Goal: Task Accomplishment & Management: Use online tool/utility

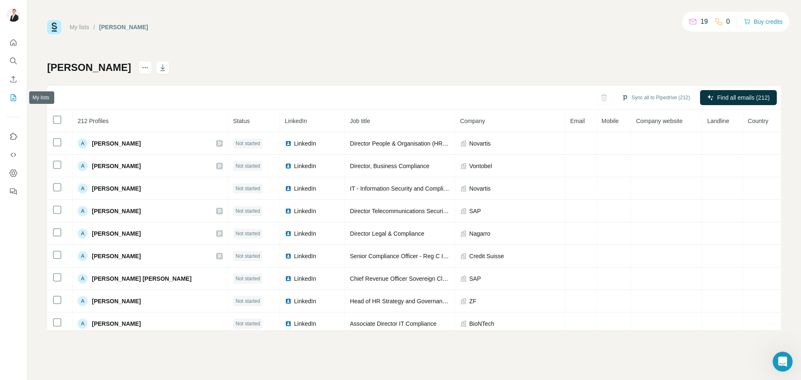
click at [11, 97] on icon "My lists" at bounding box center [13, 97] width 5 height 7
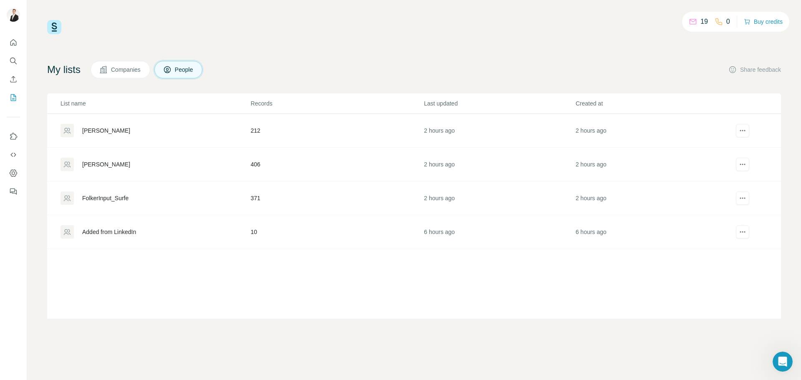
click at [350, 124] on td "212" at bounding box center [336, 131] width 173 height 34
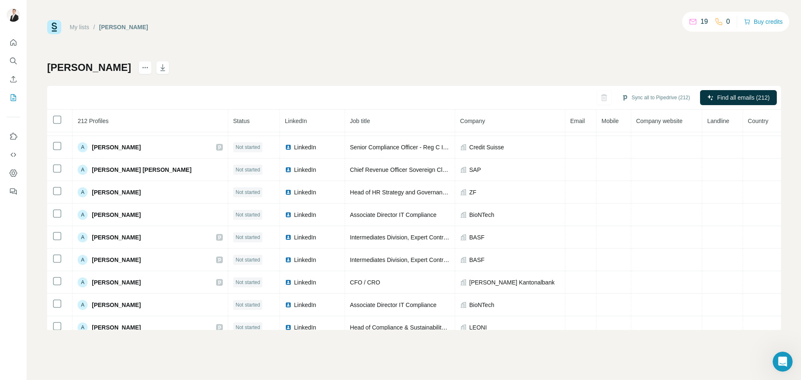
scroll to position [253, 0]
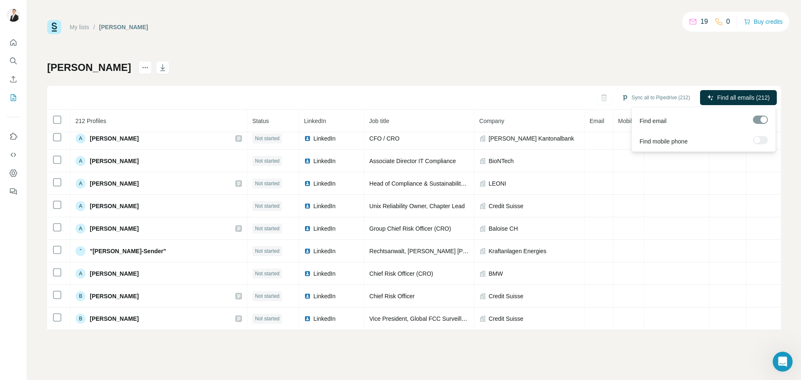
click at [741, 103] on button "Find all emails (212)" at bounding box center [738, 97] width 77 height 15
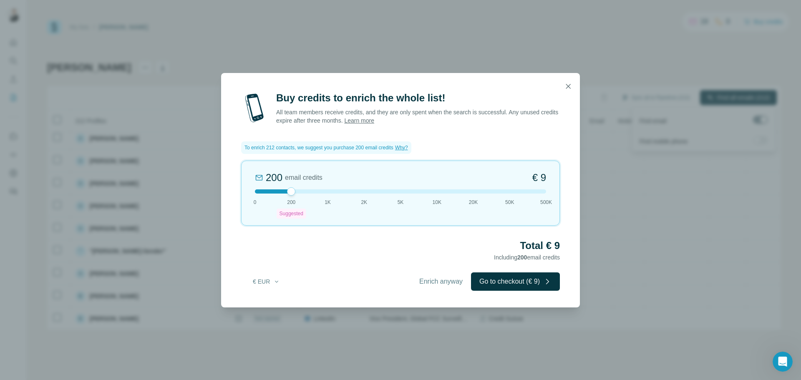
click at [569, 85] on icon "button" at bounding box center [568, 86] width 5 height 5
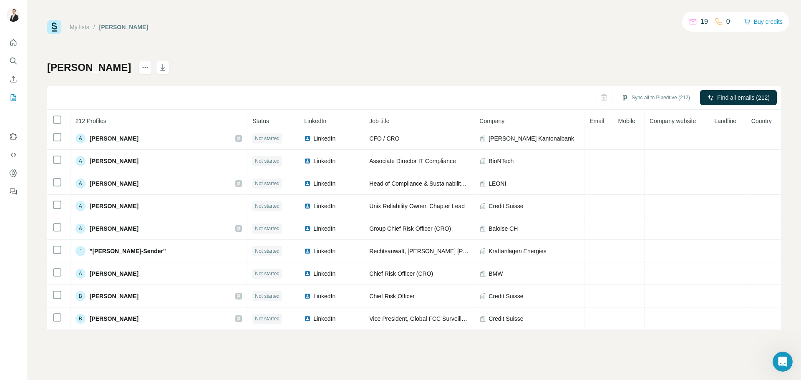
click at [771, 23] on button "Buy credits" at bounding box center [763, 22] width 39 height 12
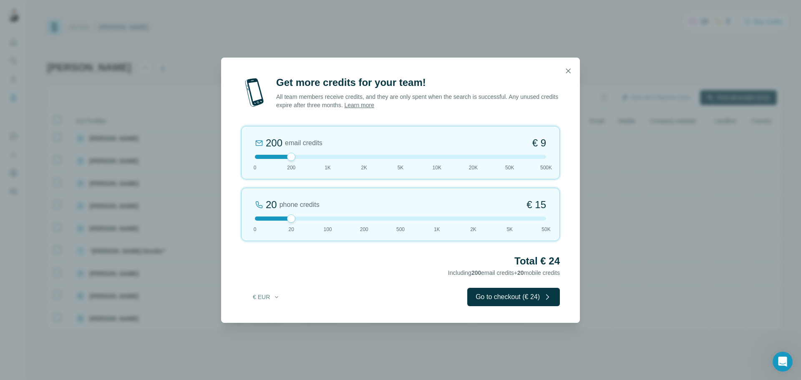
click at [435, 225] on div "20 phone credits € [PHONE_NUMBER] 1K 2K 5K 50K" at bounding box center [400, 214] width 319 height 53
click at [402, 220] on div at bounding box center [400, 219] width 291 height 4
click at [569, 71] on icon "button" at bounding box center [568, 70] width 5 height 5
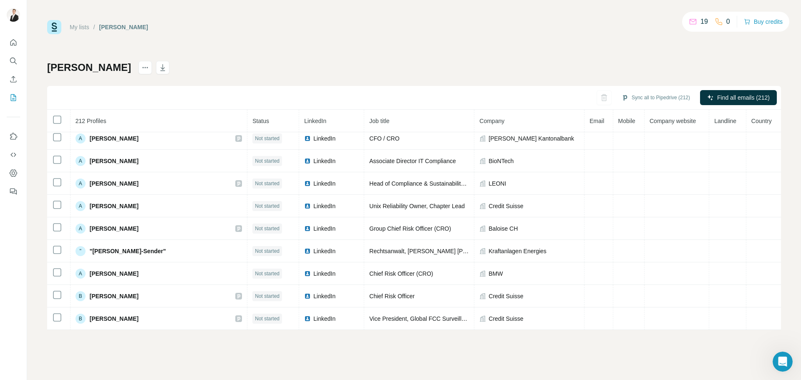
click at [82, 28] on link "My lists" at bounding box center [80, 27] width 20 height 7
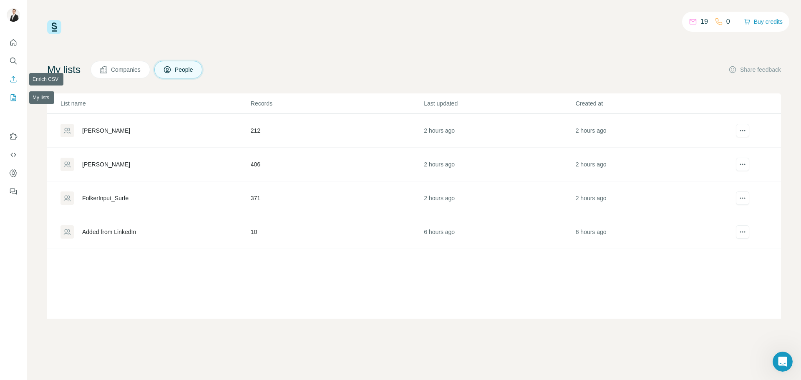
click at [14, 81] on icon "Enrich CSV" at bounding box center [13, 79] width 8 height 8
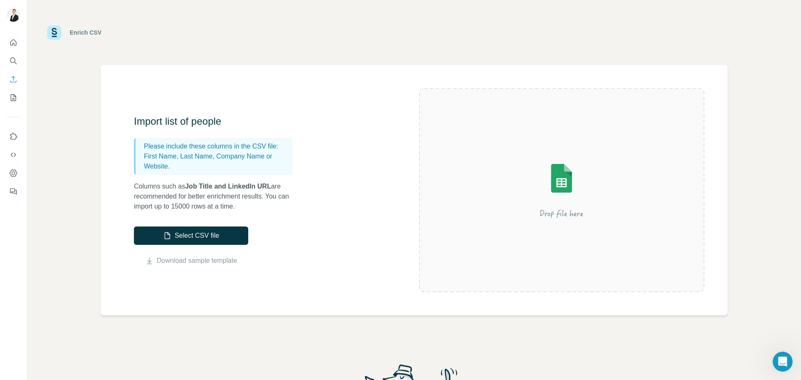
click at [202, 237] on button "Select CSV file" at bounding box center [191, 236] width 114 height 18
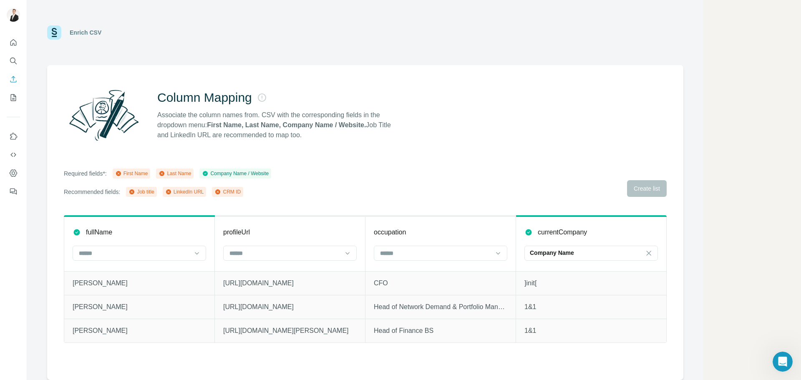
click at [181, 251] on input at bounding box center [134, 253] width 113 height 9
click at [132, 275] on div "First Name" at bounding box center [139, 272] width 119 height 8
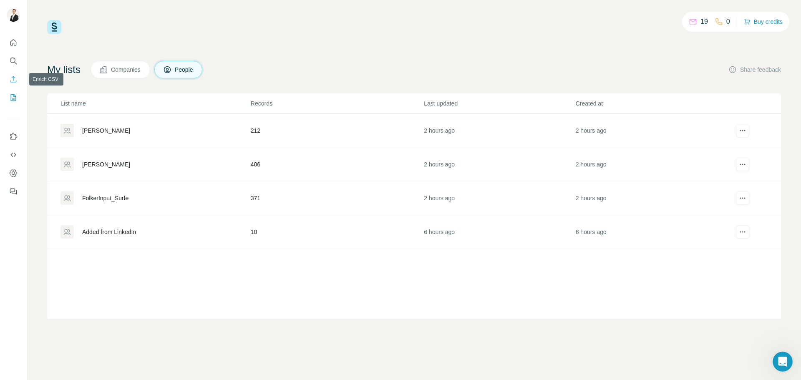
click at [10, 81] on icon "Enrich CSV" at bounding box center [13, 79] width 6 height 6
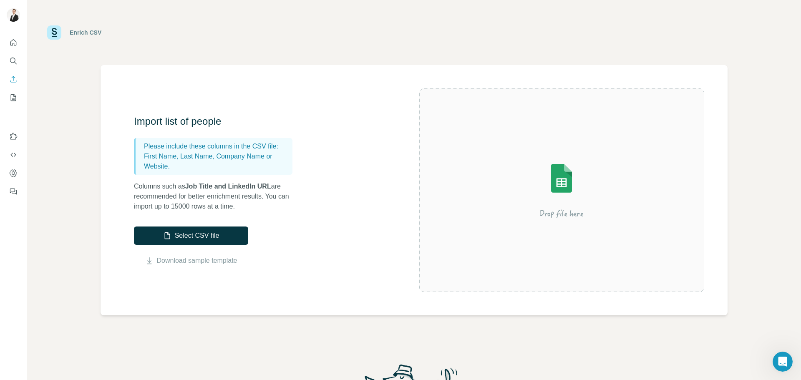
click at [202, 233] on button "Select CSV file" at bounding box center [191, 236] width 114 height 18
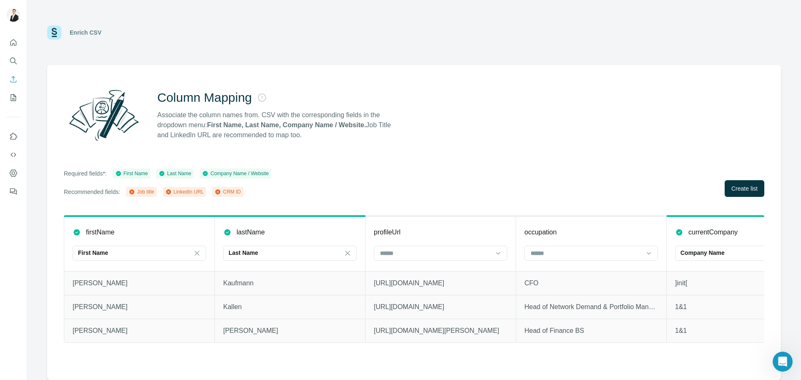
click at [432, 253] on input at bounding box center [435, 253] width 113 height 9
click at [453, 295] on div "LinkedIn URL" at bounding box center [440, 302] width 129 height 15
click at [605, 252] on input at bounding box center [586, 253] width 113 height 9
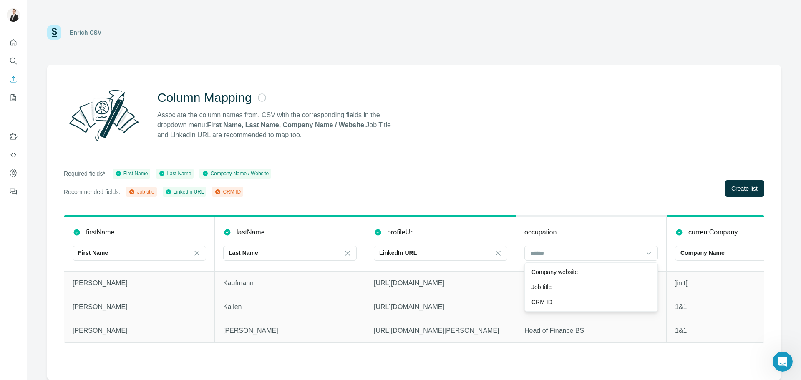
click at [564, 288] on div "Job title" at bounding box center [591, 287] width 119 height 8
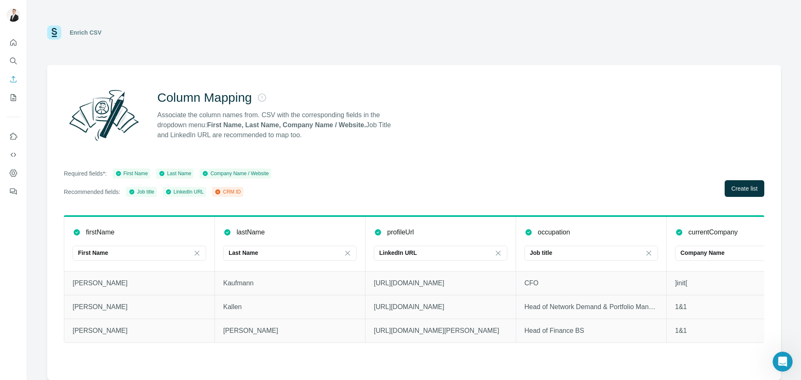
click at [738, 187] on span "Create list" at bounding box center [745, 189] width 26 height 8
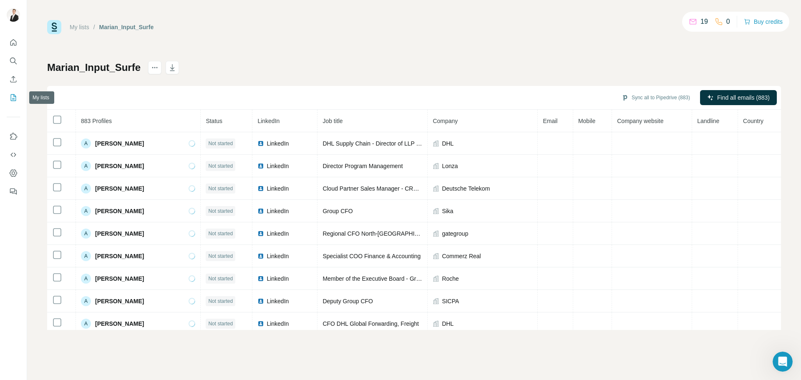
click at [13, 101] on icon "My lists" at bounding box center [13, 97] width 5 height 7
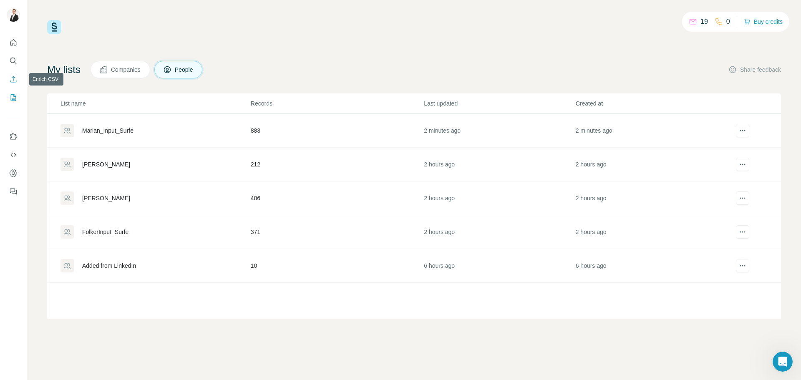
click at [15, 78] on icon "Enrich CSV" at bounding box center [13, 79] width 8 height 8
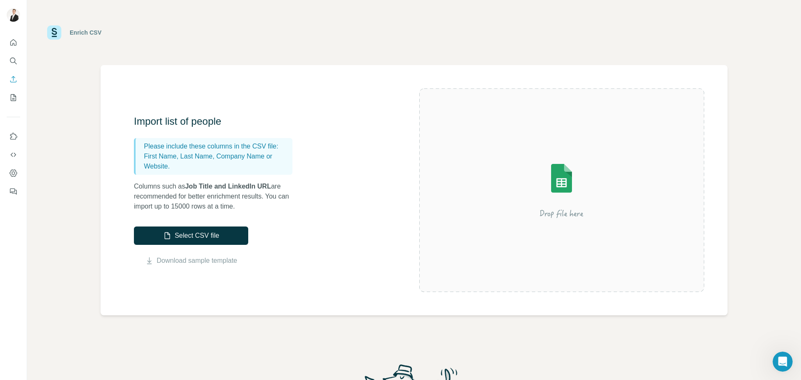
click at [203, 239] on button "Select CSV file" at bounding box center [191, 236] width 114 height 18
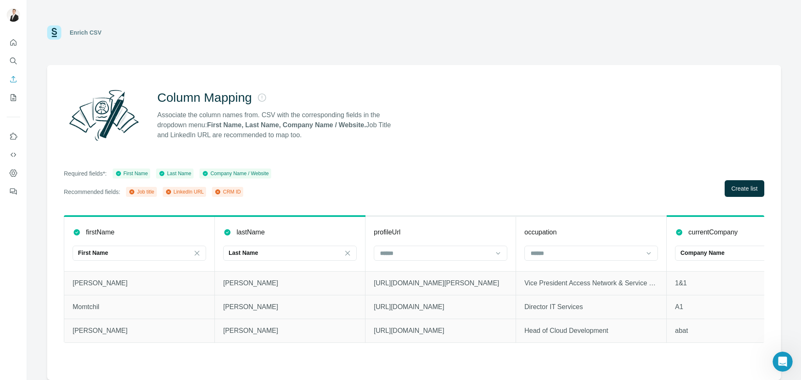
click at [411, 253] on input at bounding box center [435, 253] width 113 height 9
click at [426, 301] on div "LinkedIn URL" at bounding box center [440, 302] width 119 height 8
click at [556, 256] on input at bounding box center [586, 253] width 113 height 9
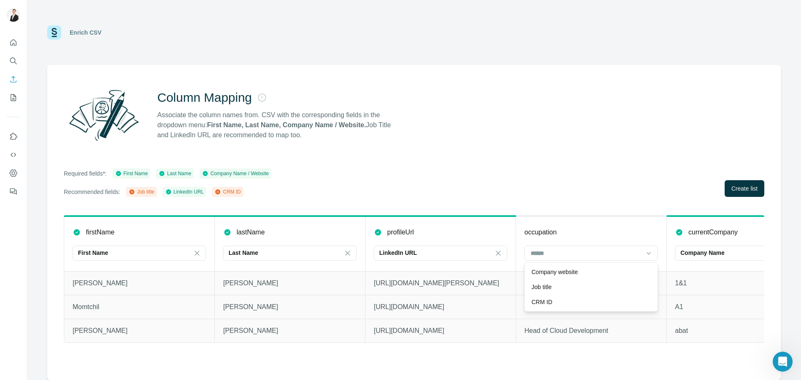
click at [564, 286] on div "Job title" at bounding box center [591, 287] width 119 height 8
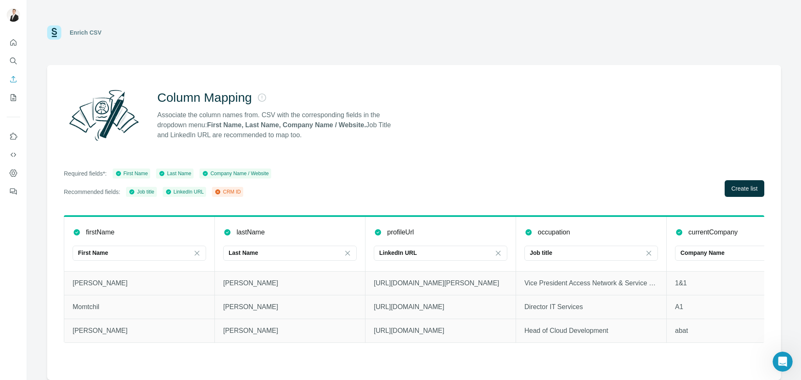
click at [743, 193] on button "Create list" at bounding box center [745, 188] width 40 height 17
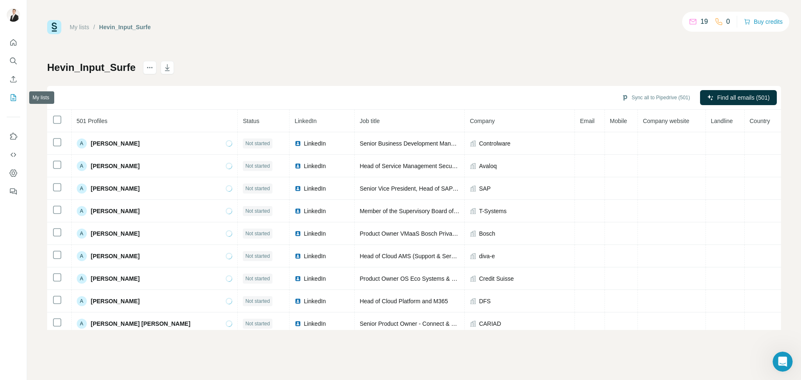
click at [15, 98] on icon "My lists" at bounding box center [13, 98] width 8 height 8
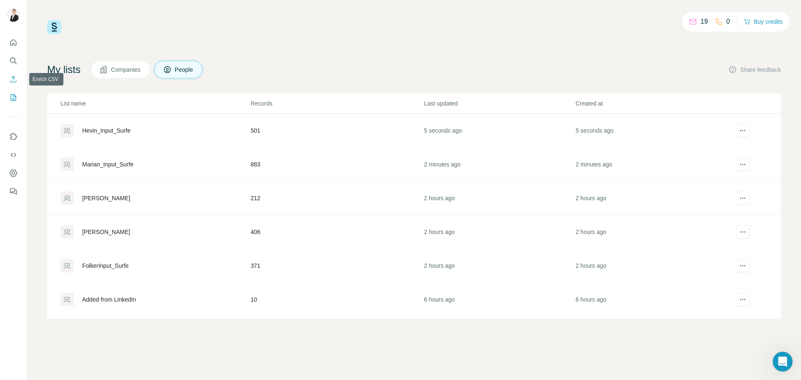
click at [15, 79] on icon "Enrich CSV" at bounding box center [13, 79] width 8 height 8
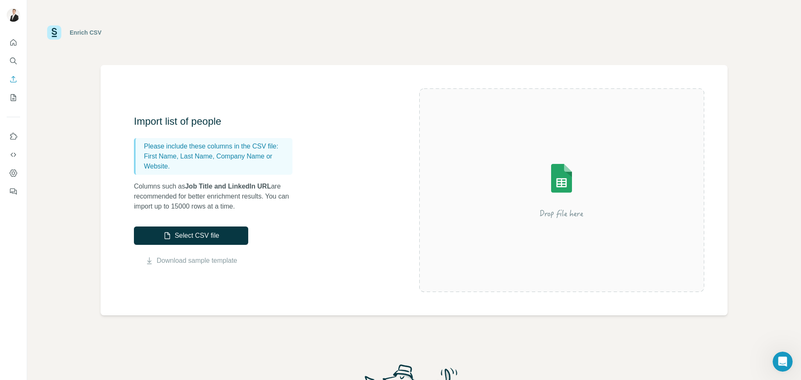
click at [191, 234] on button "Select CSV file" at bounding box center [191, 236] width 114 height 18
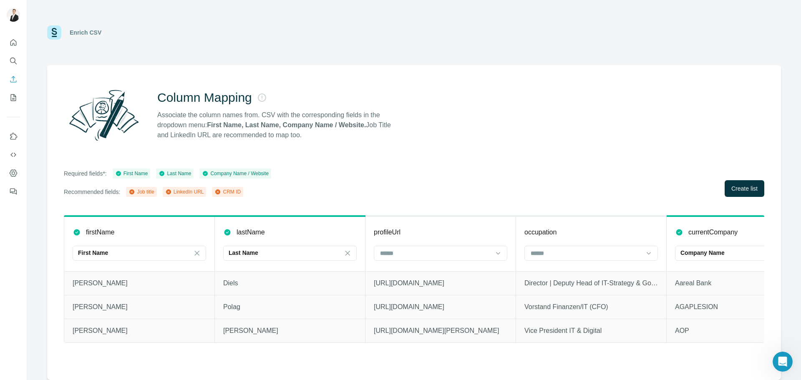
click at [459, 253] on input at bounding box center [435, 253] width 113 height 9
click at [430, 297] on div "LinkedIn URL" at bounding box center [440, 302] width 129 height 15
click at [576, 256] on input at bounding box center [586, 253] width 113 height 9
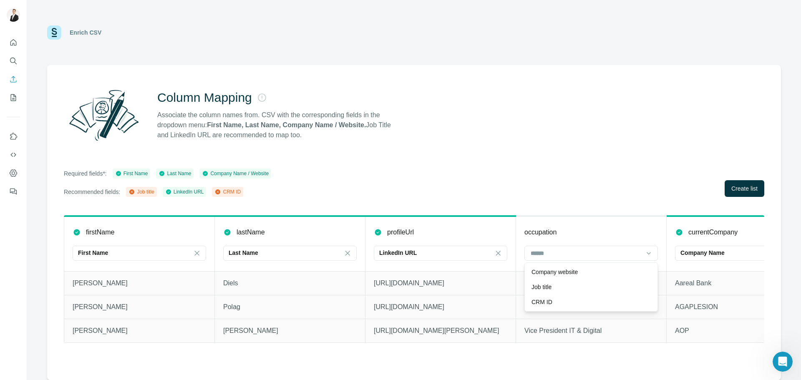
click at [561, 290] on div "Job title" at bounding box center [591, 287] width 119 height 8
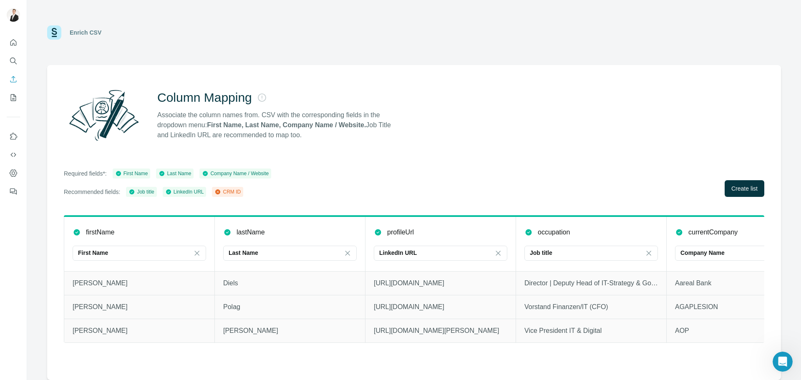
click at [745, 185] on span "Create list" at bounding box center [745, 189] width 26 height 8
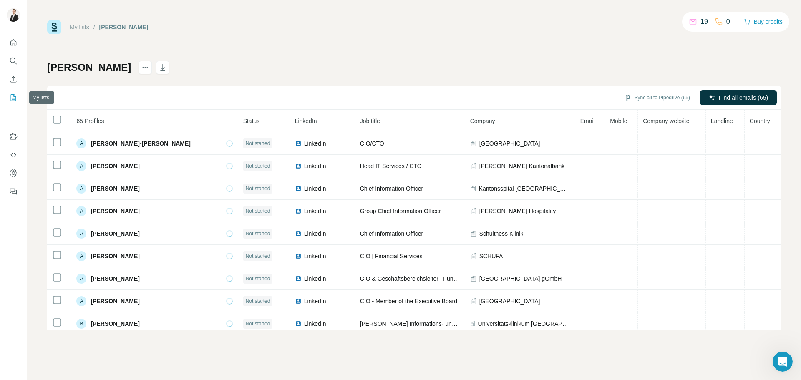
click at [15, 97] on icon "My lists" at bounding box center [14, 96] width 4 height 5
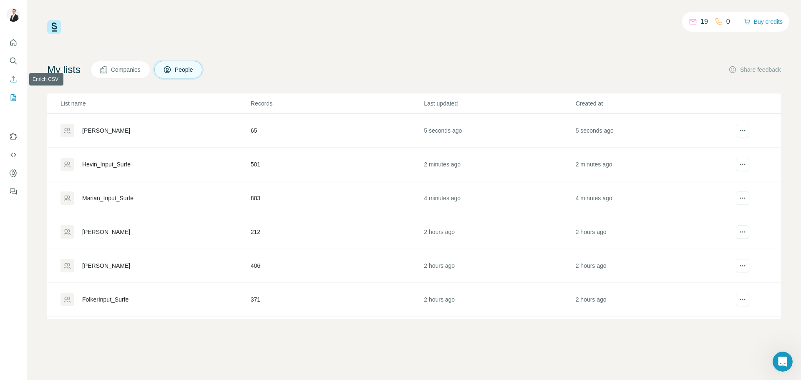
click at [16, 83] on icon "Enrich CSV" at bounding box center [13, 79] width 8 height 8
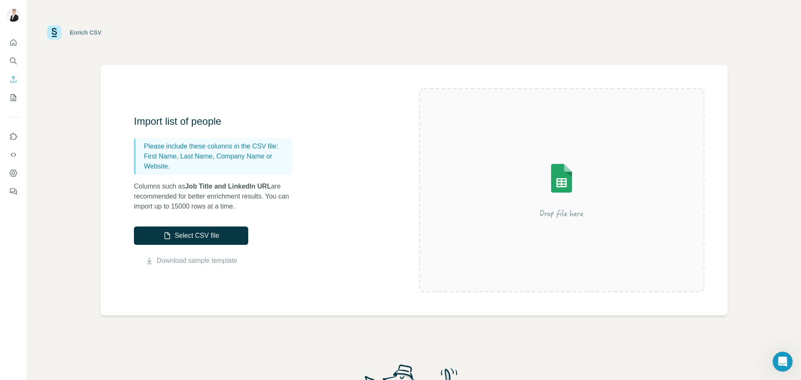
click at [200, 236] on button "Select CSV file" at bounding box center [191, 236] width 114 height 18
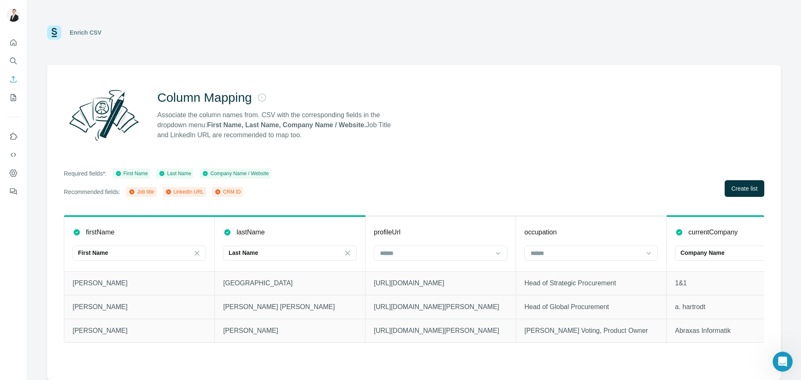
click at [470, 255] on input at bounding box center [435, 253] width 113 height 9
click at [437, 300] on div "LinkedIn URL" at bounding box center [440, 302] width 119 height 8
click at [587, 253] on input at bounding box center [586, 253] width 113 height 9
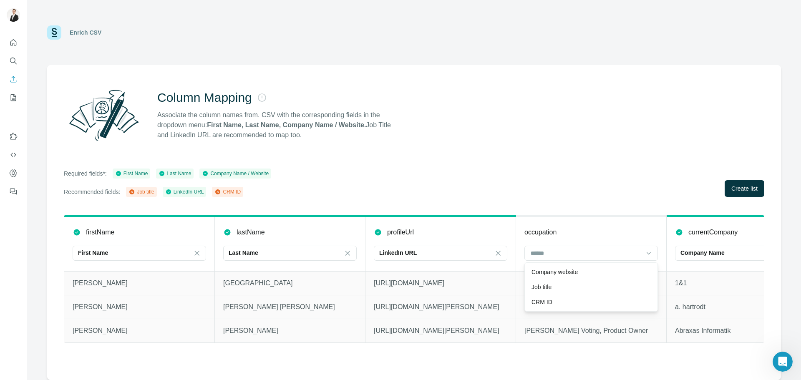
click at [559, 288] on div "Job title" at bounding box center [591, 287] width 119 height 8
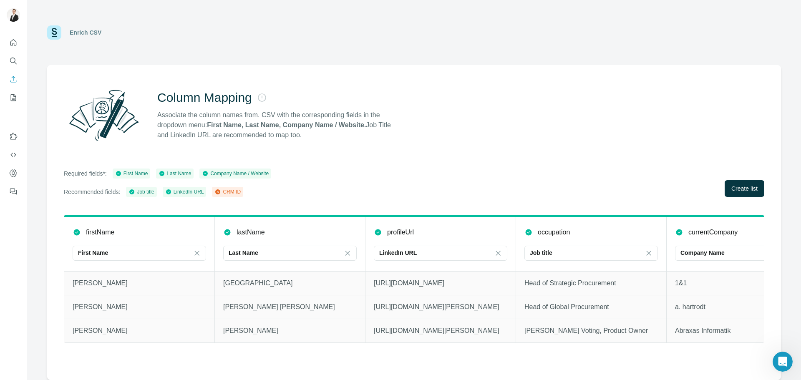
click at [746, 187] on span "Create list" at bounding box center [745, 189] width 26 height 8
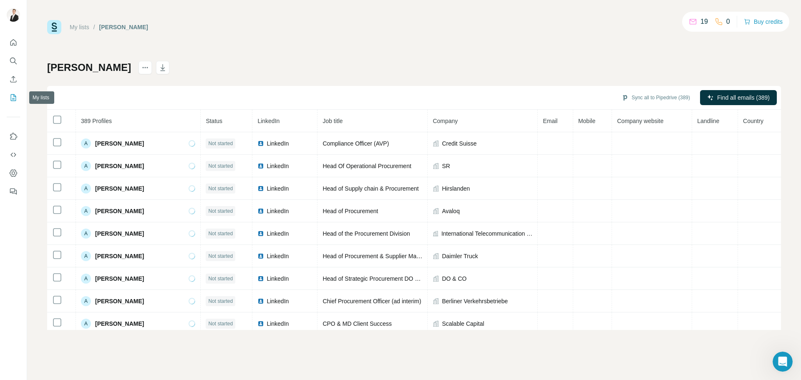
click at [12, 98] on icon "My lists" at bounding box center [13, 98] width 8 height 8
